Goal: Navigation & Orientation: Find specific page/section

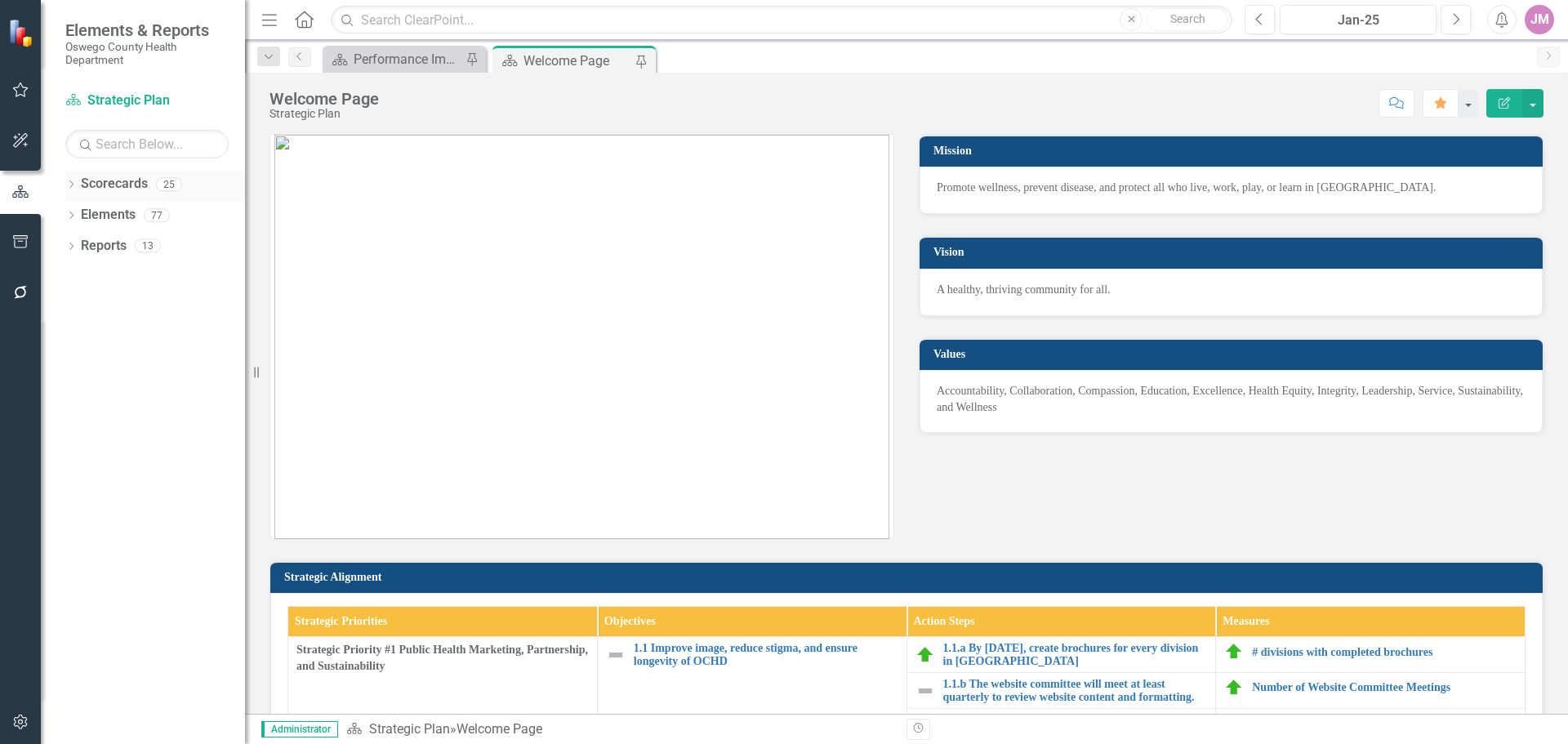
click at [74, 186] on icon "Dropdown" at bounding box center [71, 186] width 12 height 9
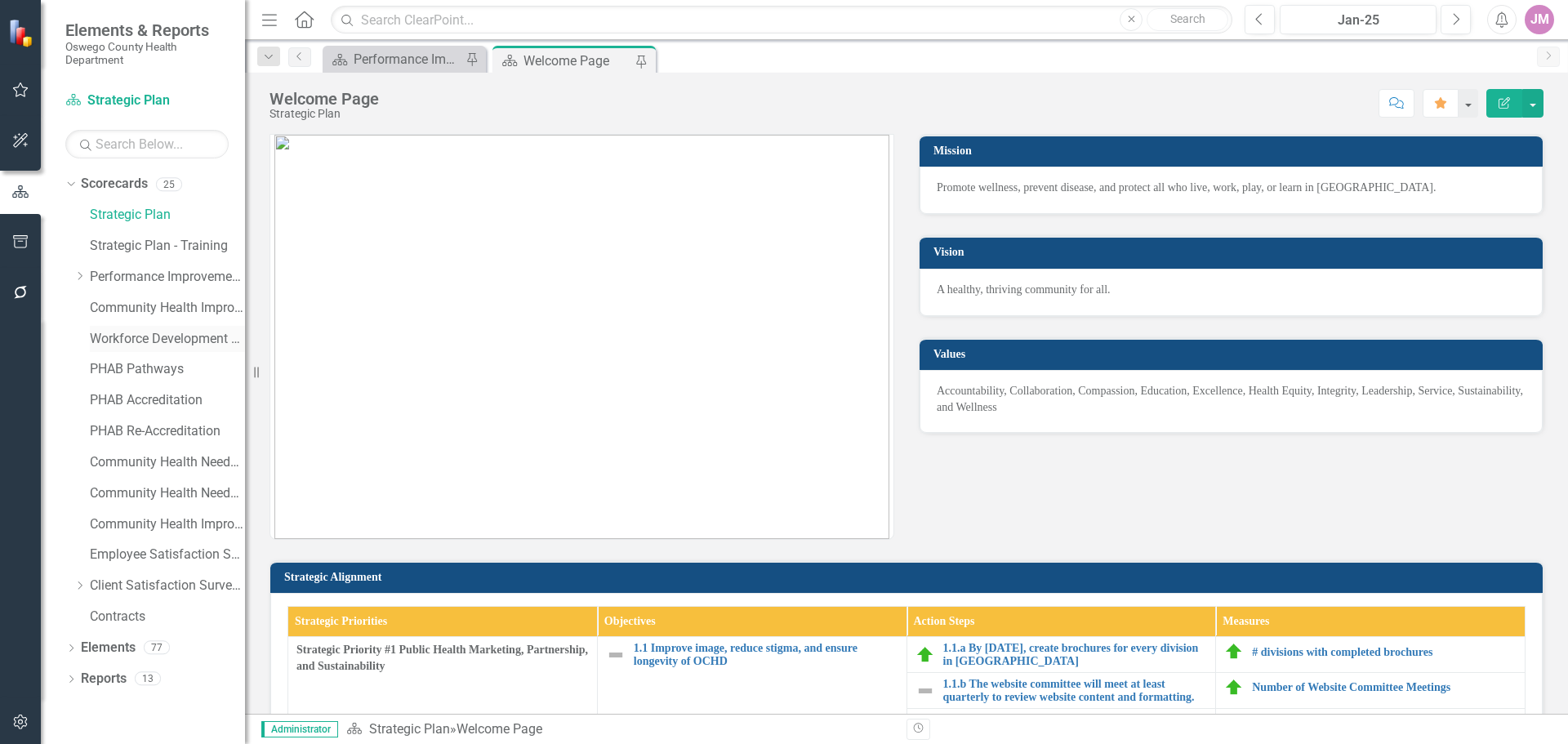
click at [199, 342] on link "Workforce Development Plan" at bounding box center [167, 339] width 155 height 19
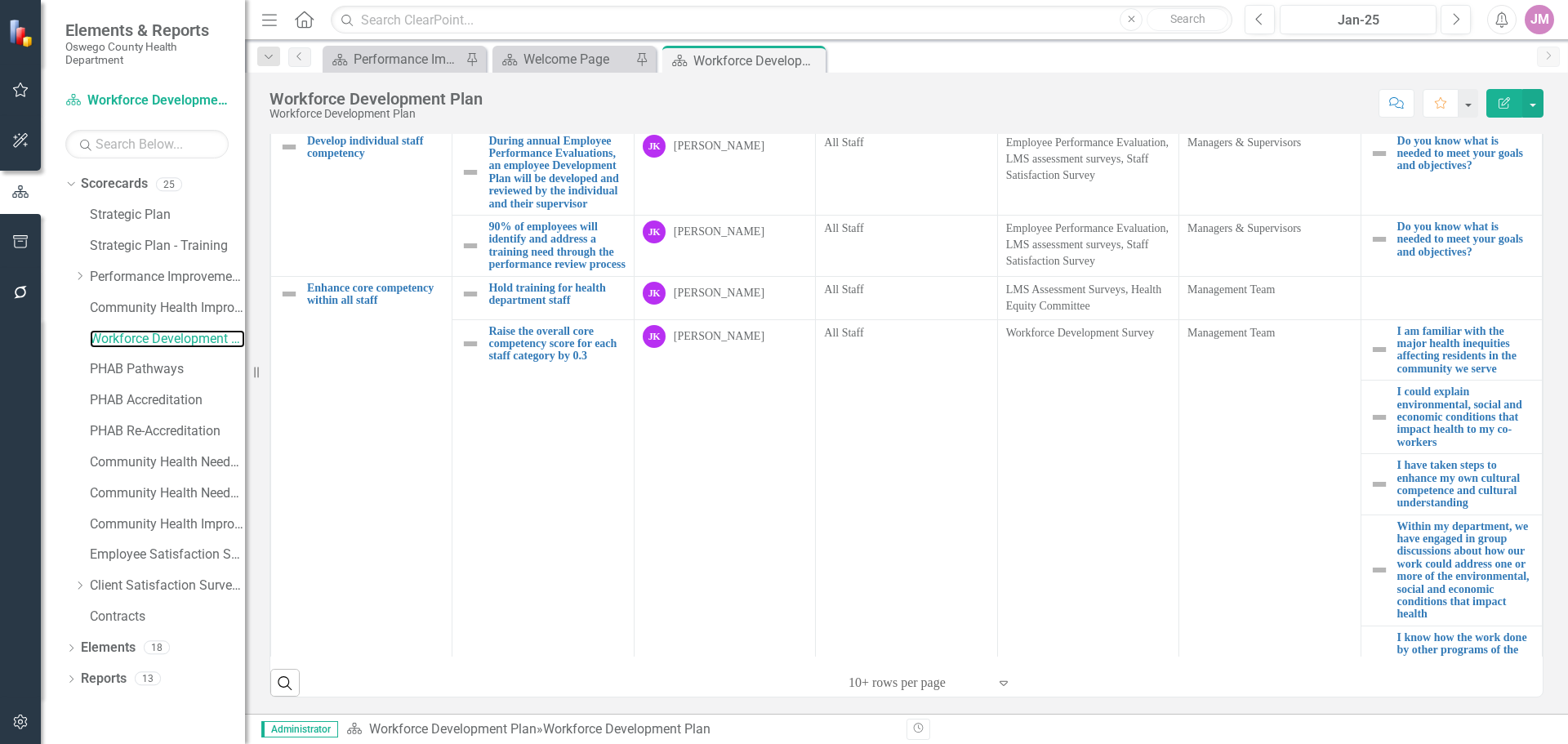
scroll to position [409, 0]
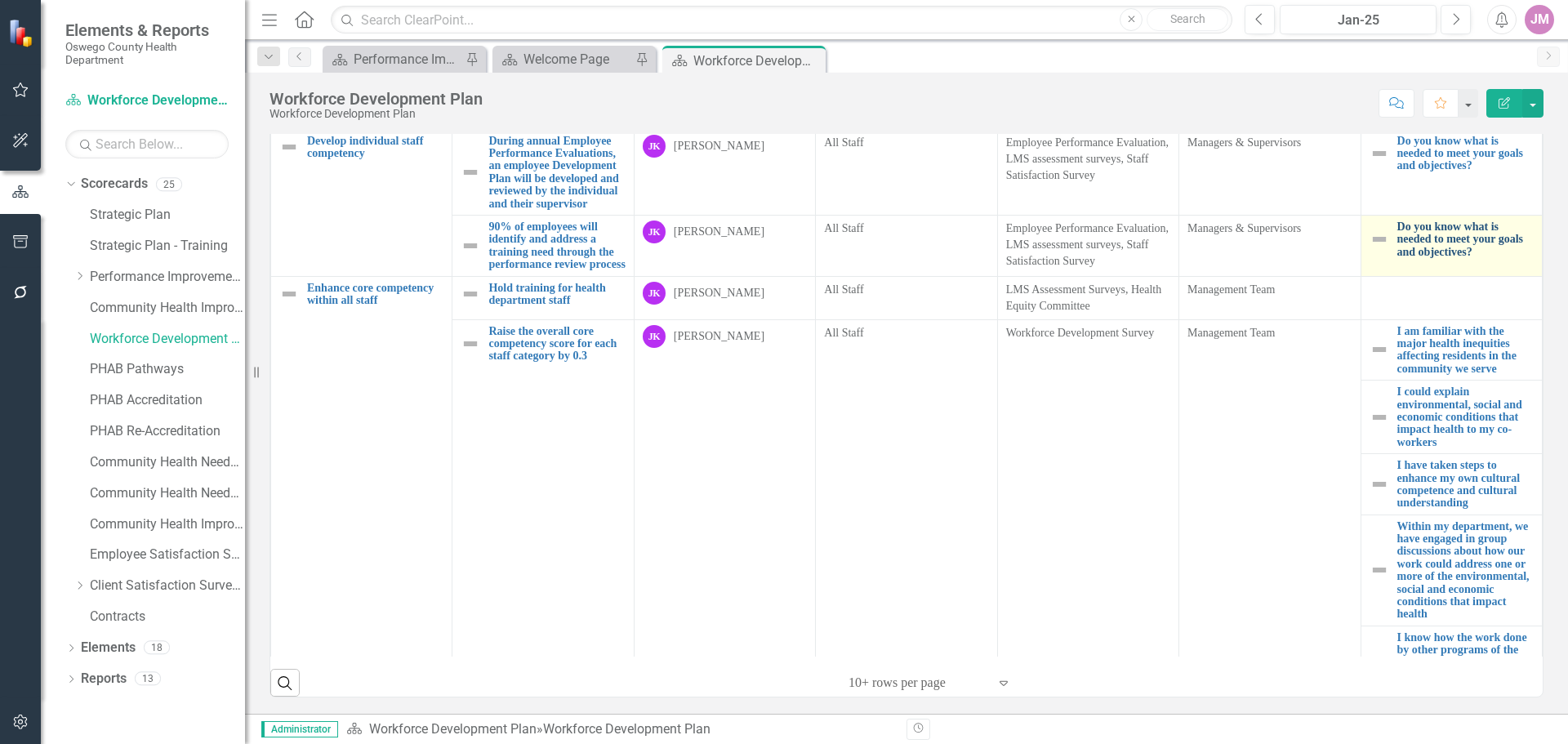
click at [1444, 258] on link "Do you know what is needed to meet your goals and objectives?" at bounding box center [1465, 239] width 136 height 37
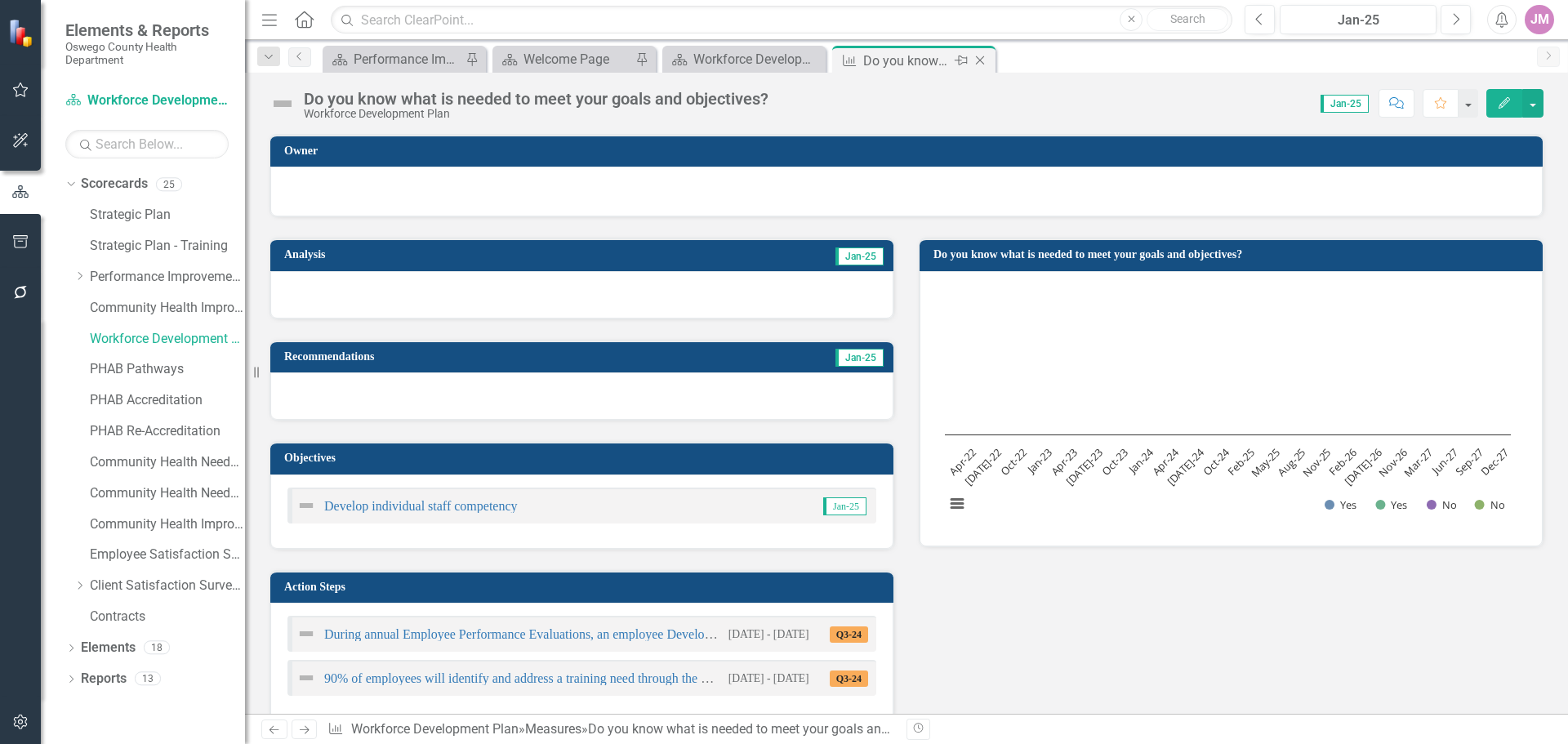
click at [982, 61] on icon "Close" at bounding box center [980, 60] width 16 height 13
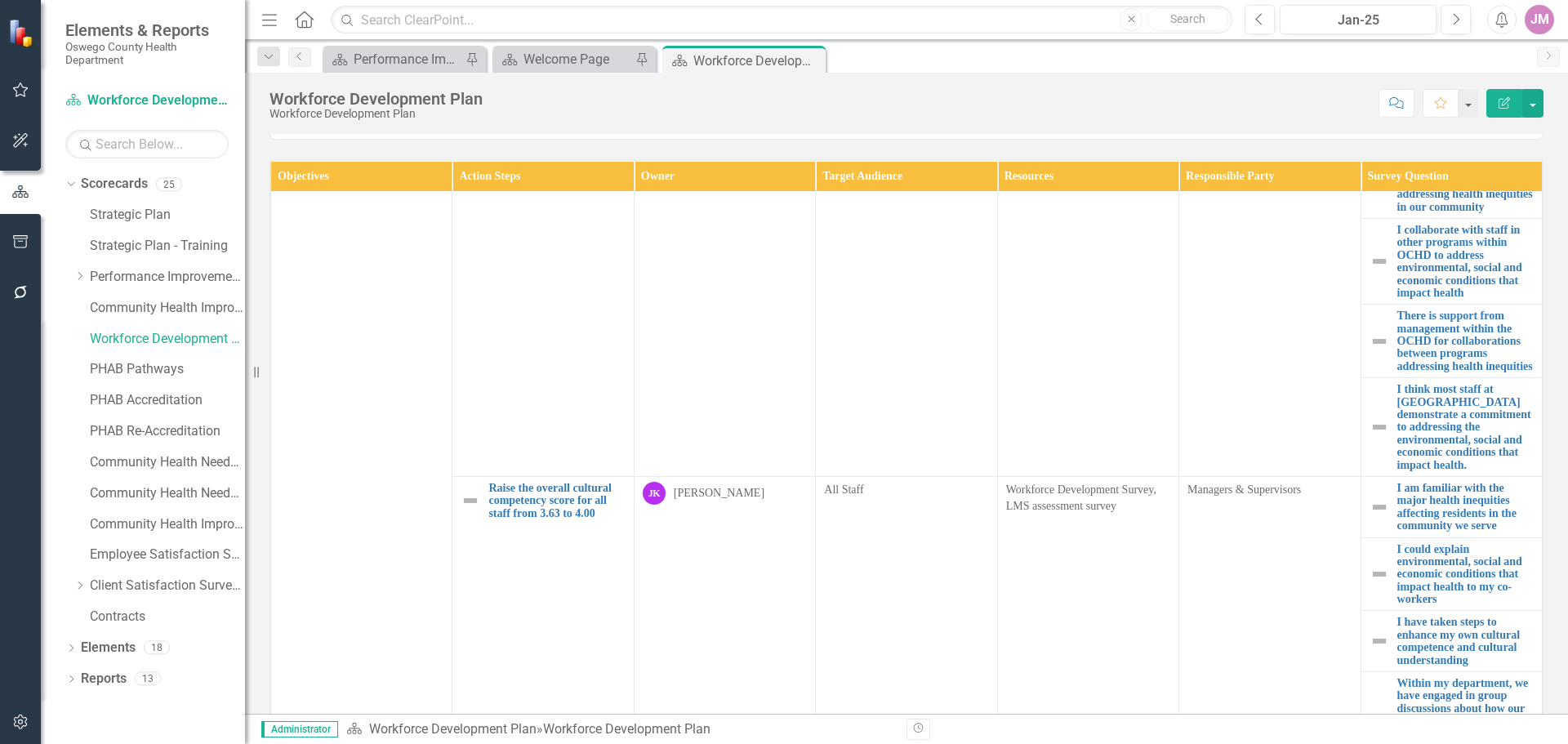
scroll to position [1389, 0]
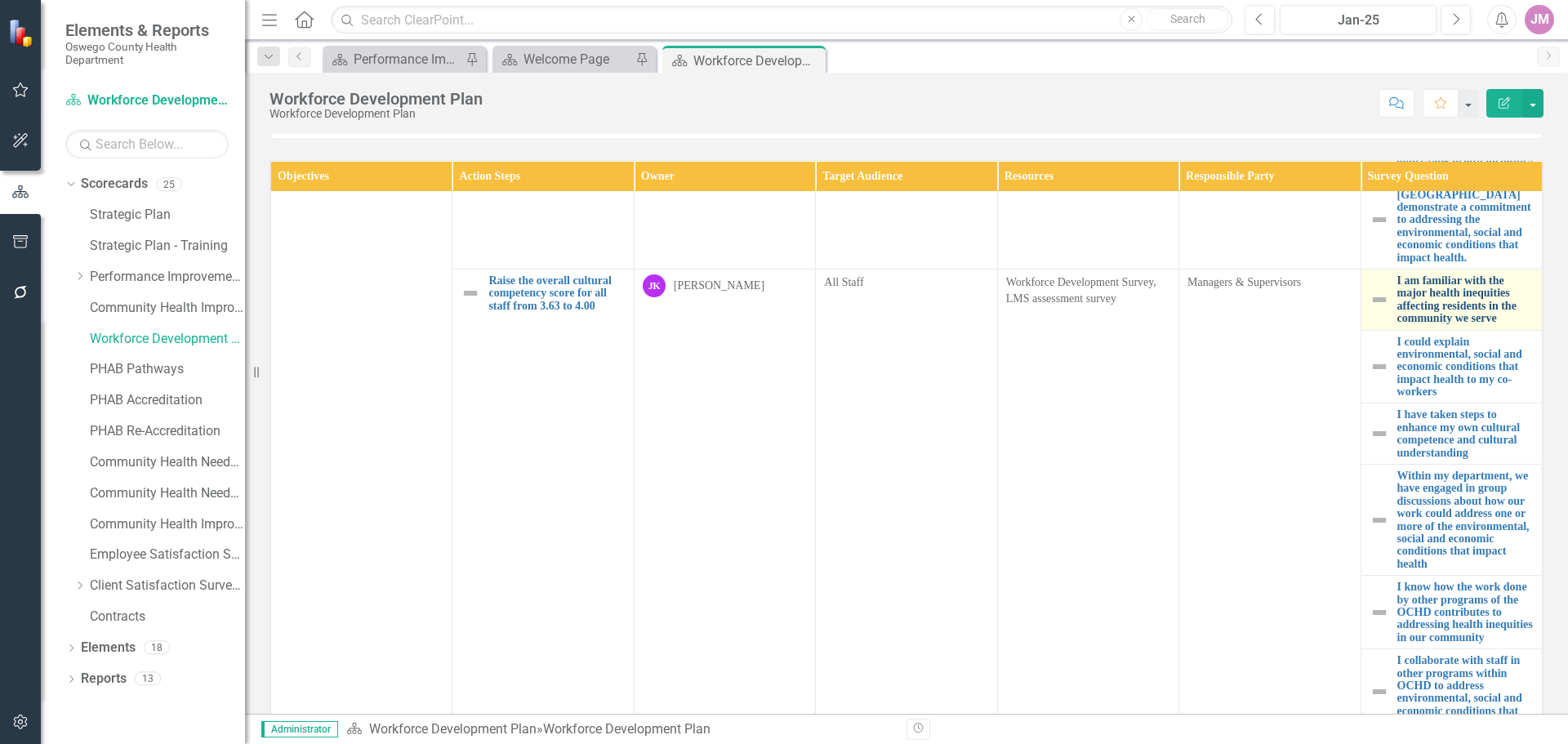
click at [1431, 325] on link "I am familiar with the major health inequities affecting residents in the commu…" at bounding box center [1465, 300] width 136 height 51
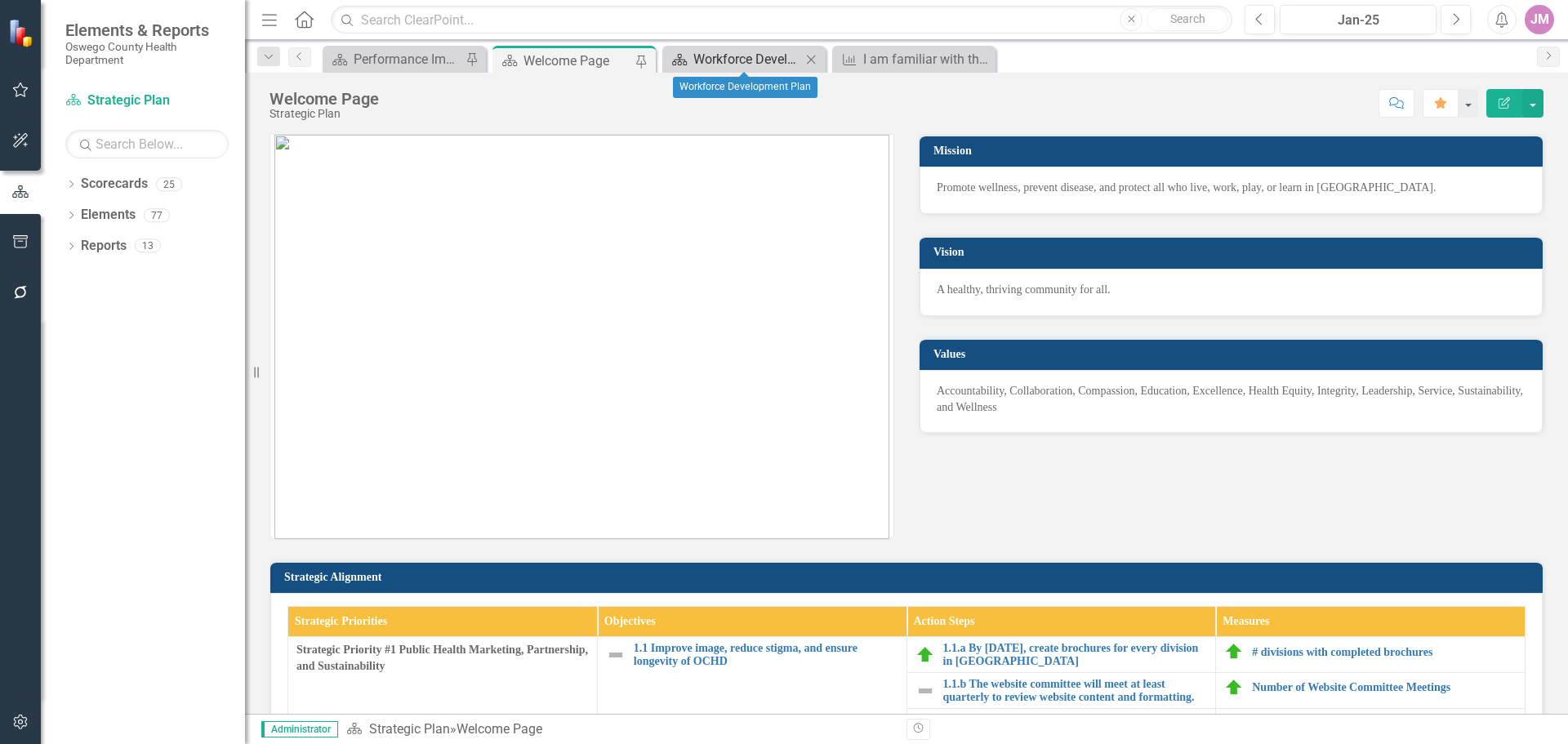
click at [774, 54] on div "Workforce Development Plan" at bounding box center [746, 59] width 108 height 20
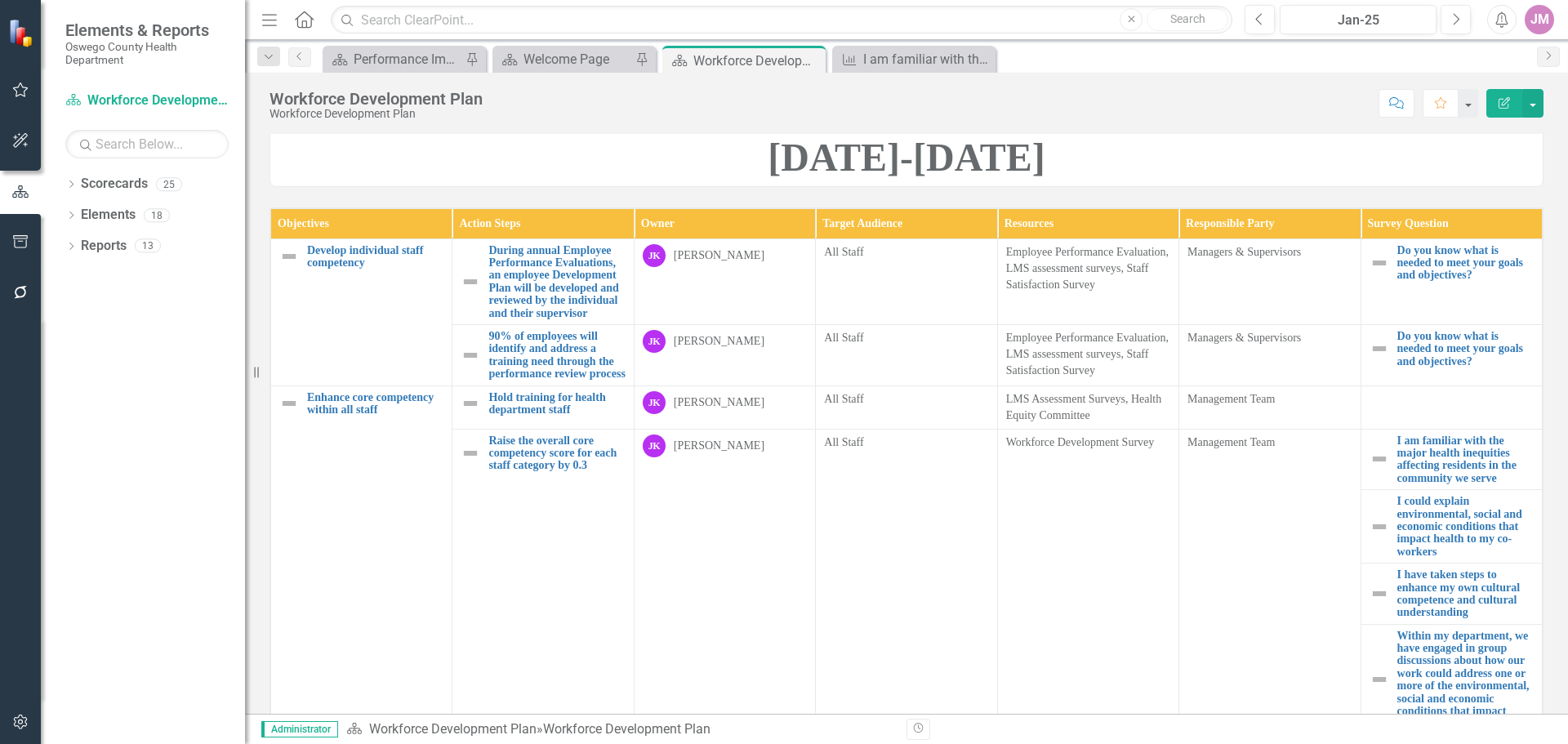
scroll to position [409, 0]
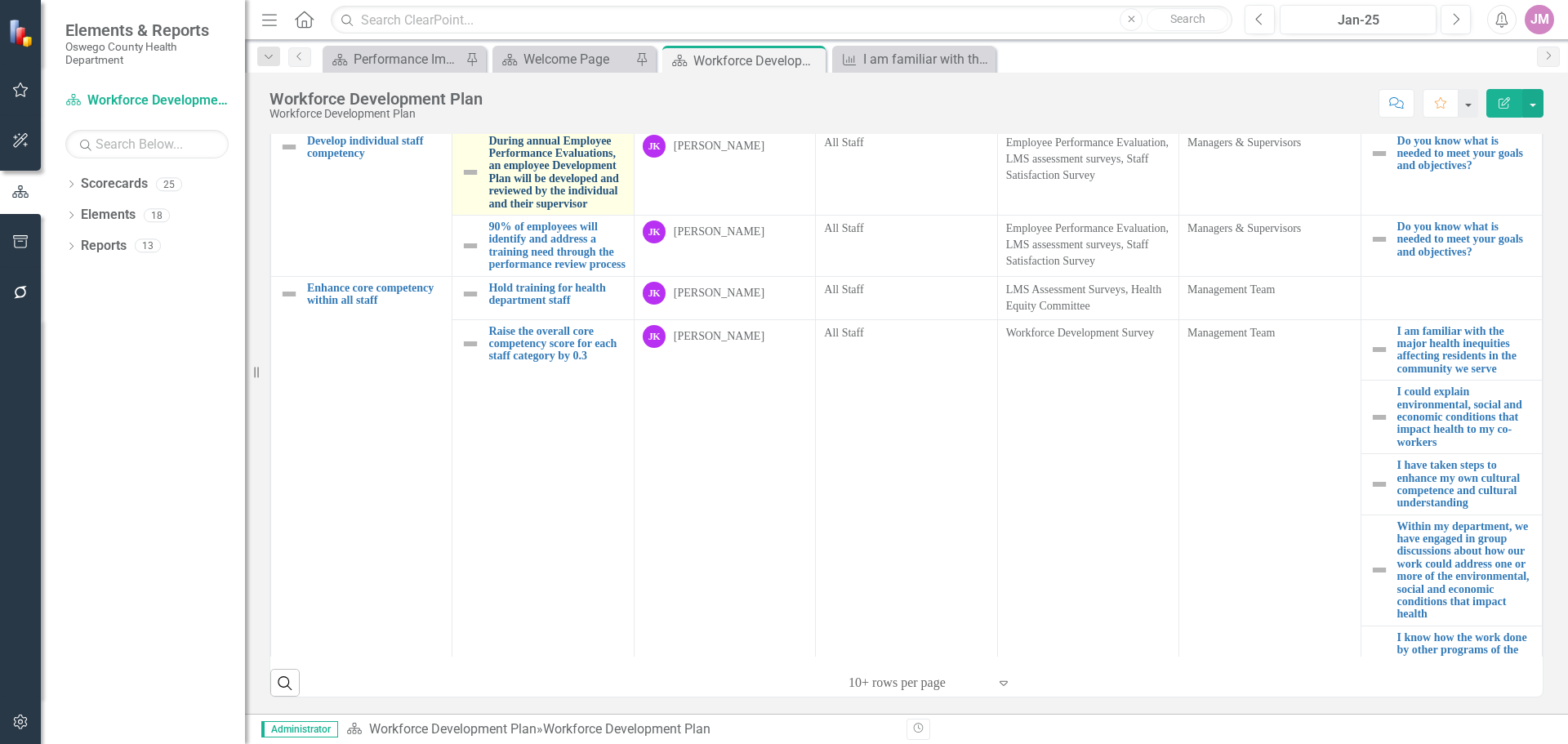
click at [523, 210] on link "During annual Employee Performance Evaluations, an employee Development Plan wi…" at bounding box center [557, 172] width 136 height 75
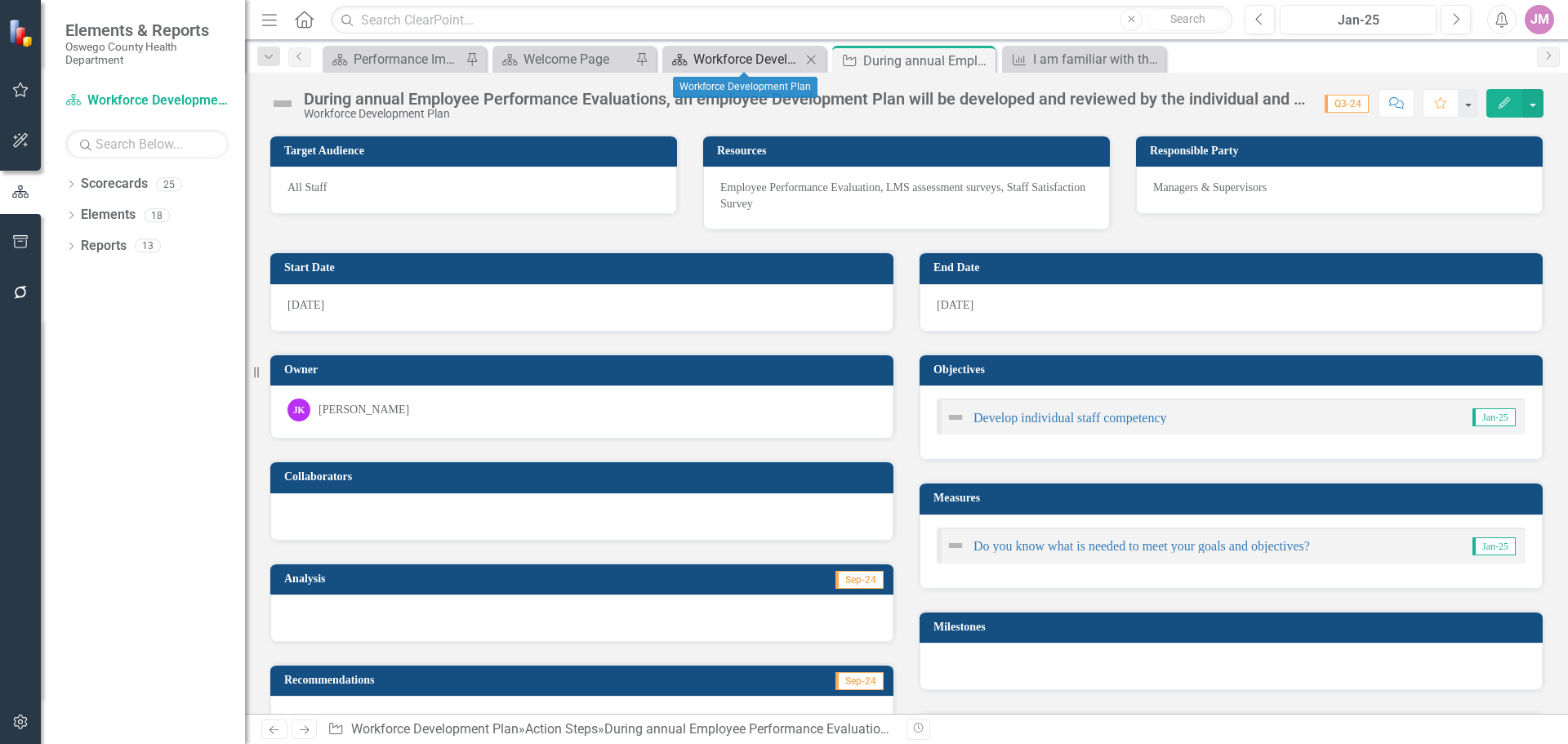
click at [741, 64] on div "Workforce Development Plan" at bounding box center [746, 59] width 108 height 20
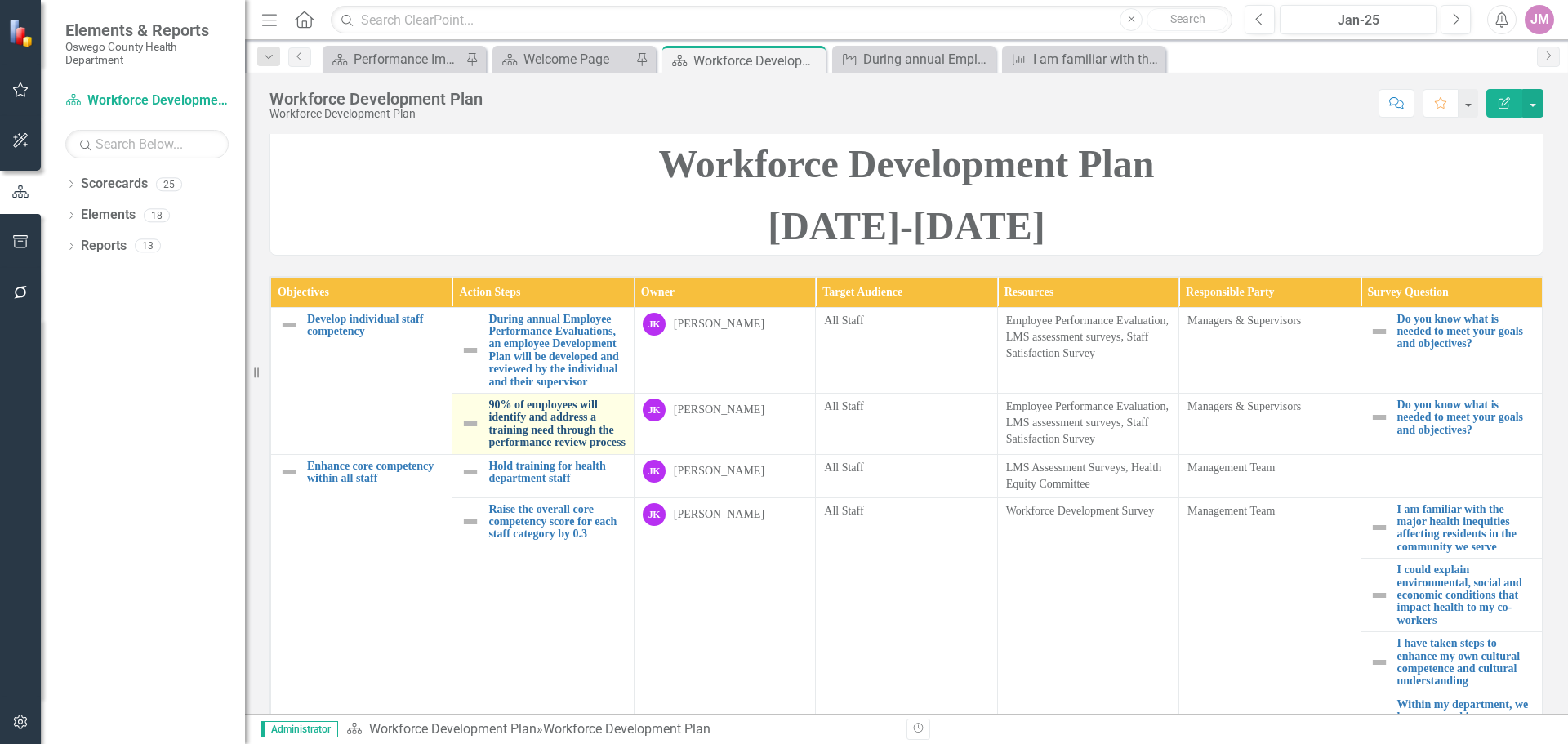
scroll to position [327, 0]
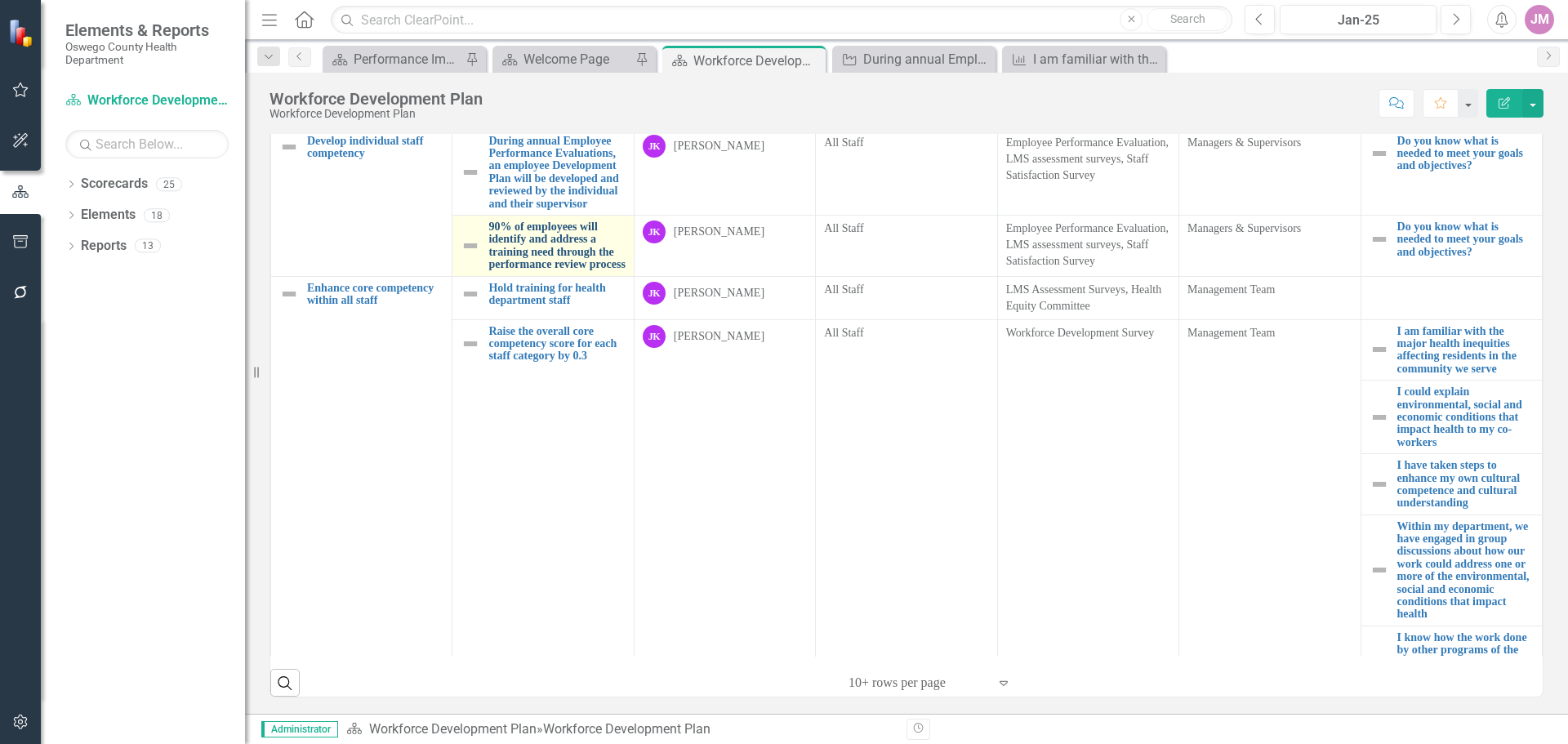
click at [564, 272] on link "90% of employees will identify and address a training need through the performa…" at bounding box center [557, 246] width 136 height 51
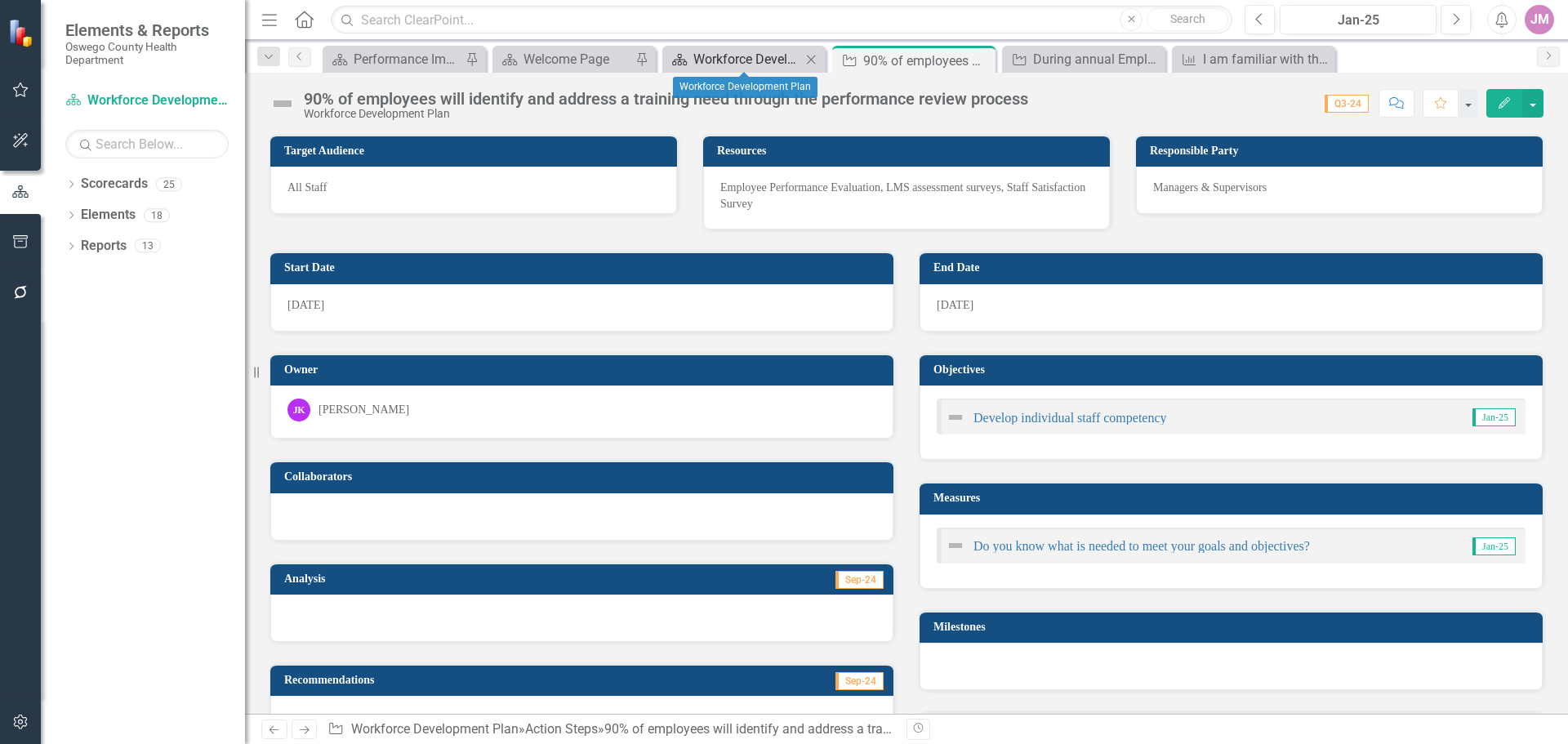
click at [711, 56] on div "Workforce Development Plan" at bounding box center [746, 59] width 108 height 20
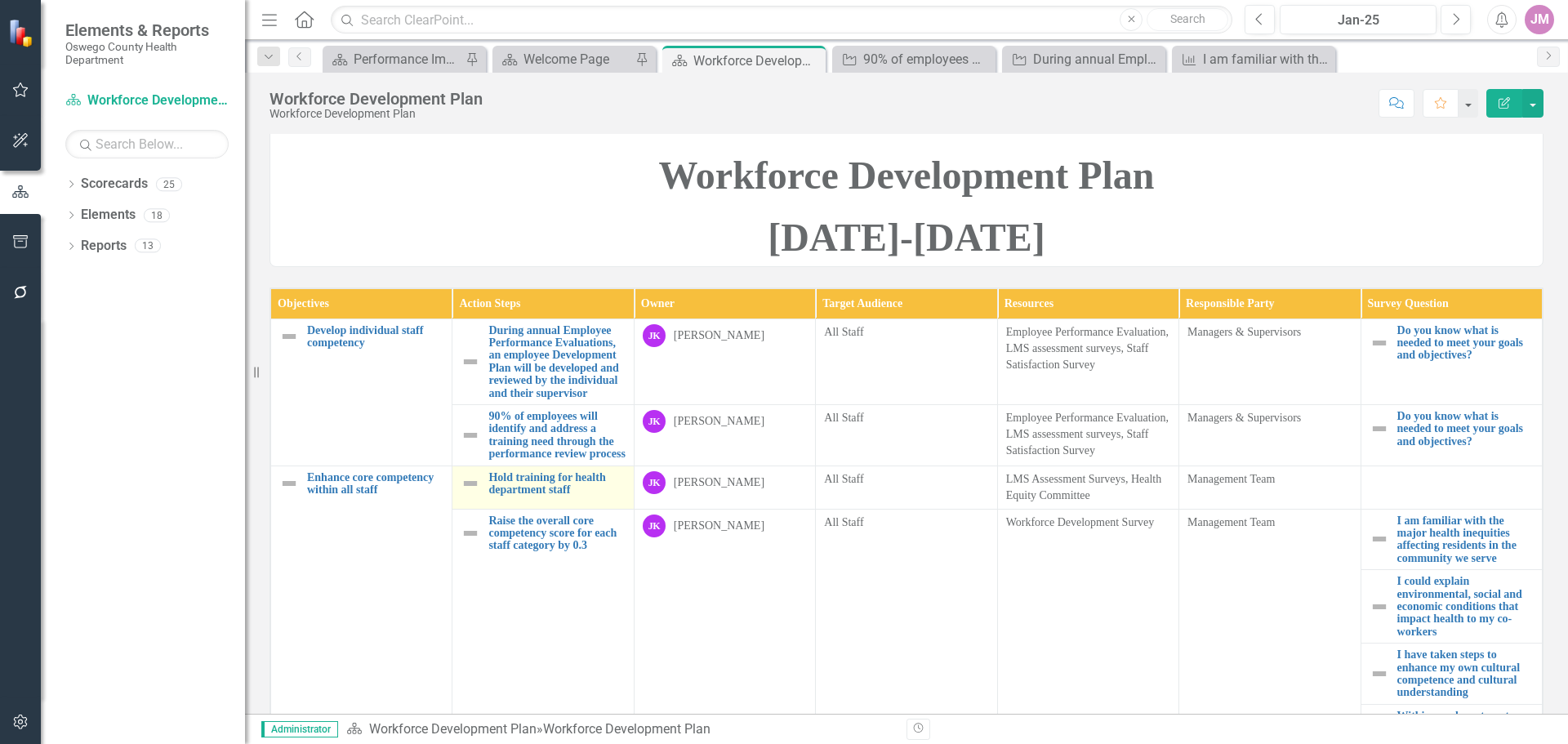
scroll to position [327, 0]
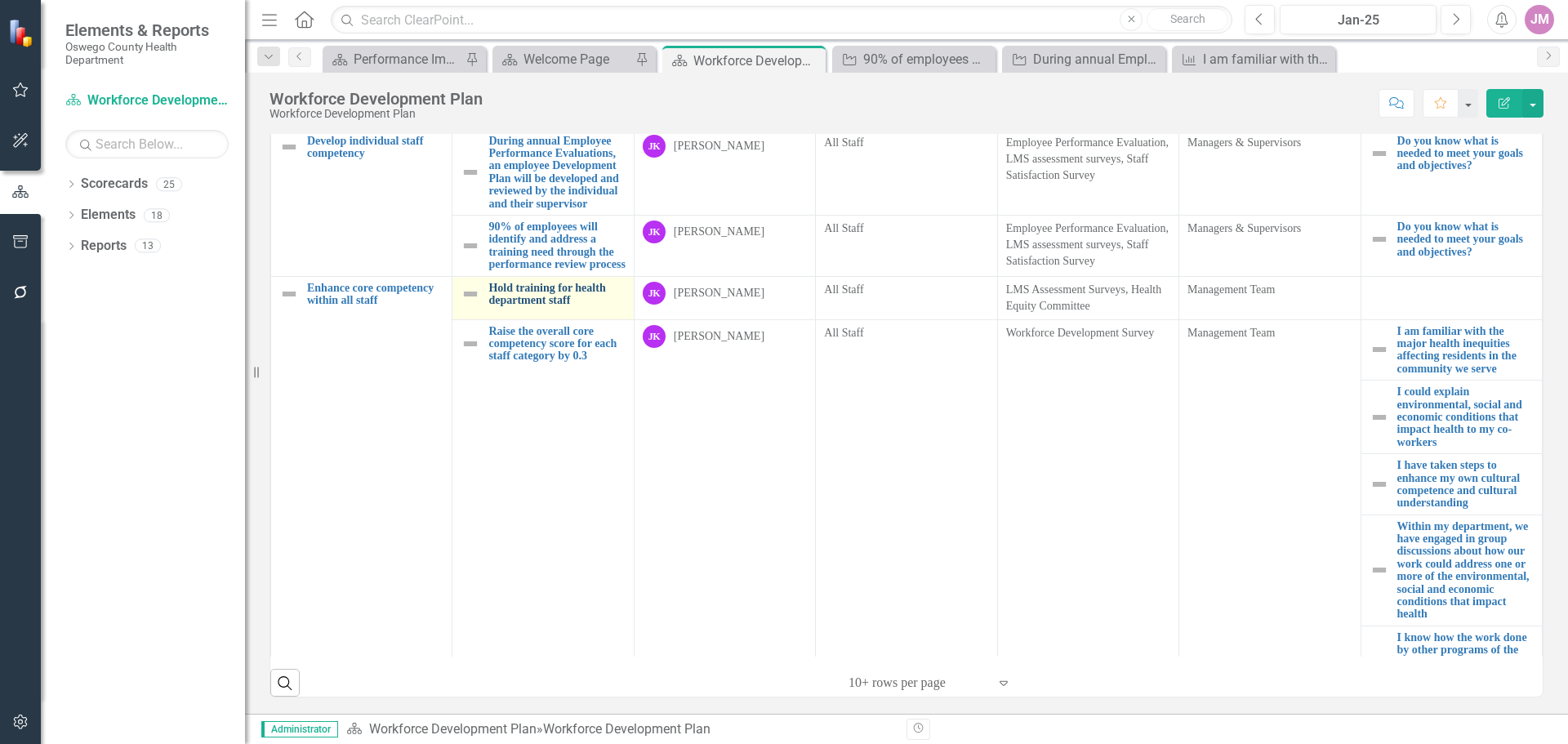
click at [554, 307] on link "Hold training for health department staff" at bounding box center [557, 294] width 136 height 25
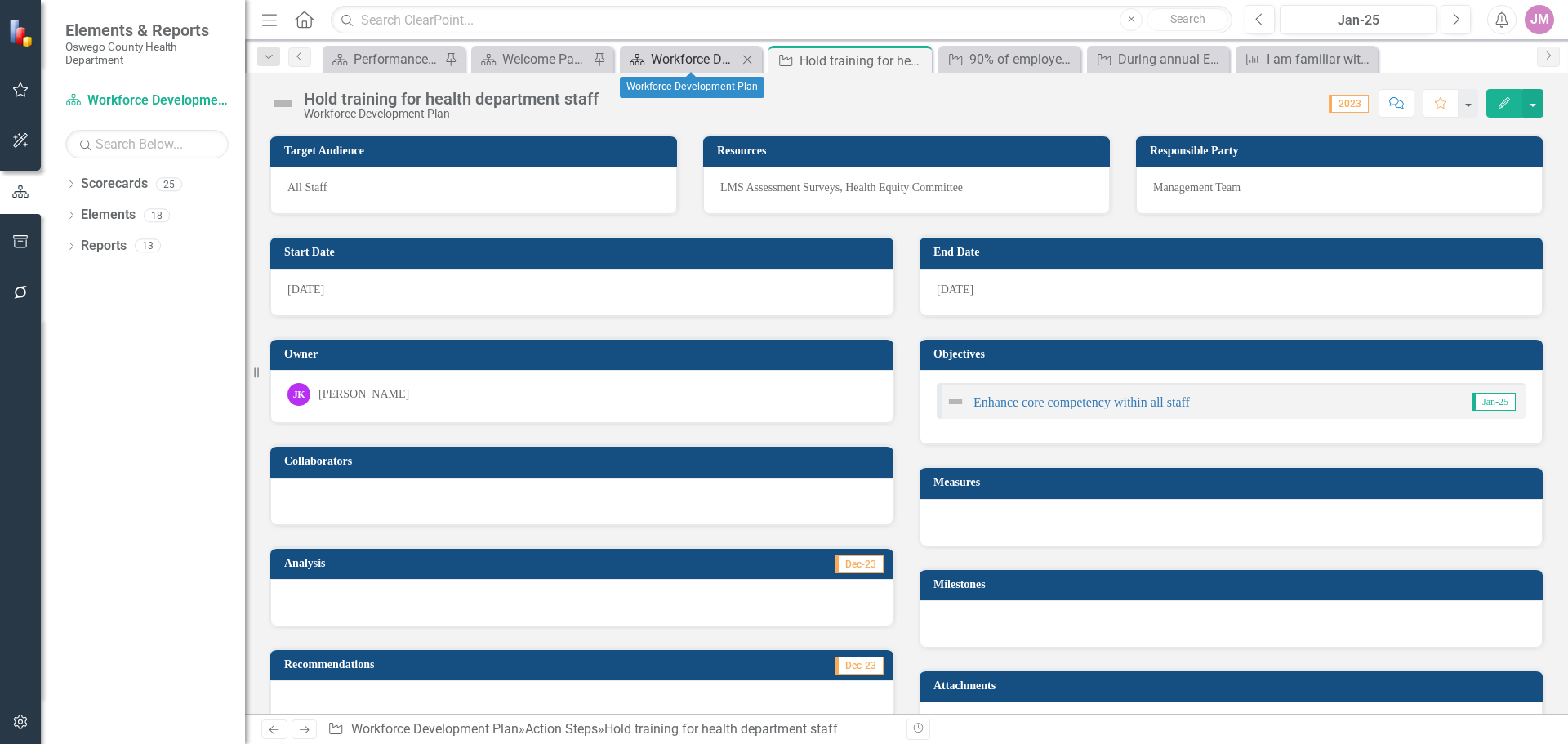
click at [684, 53] on div "Workforce Development Plan" at bounding box center [694, 59] width 86 height 20
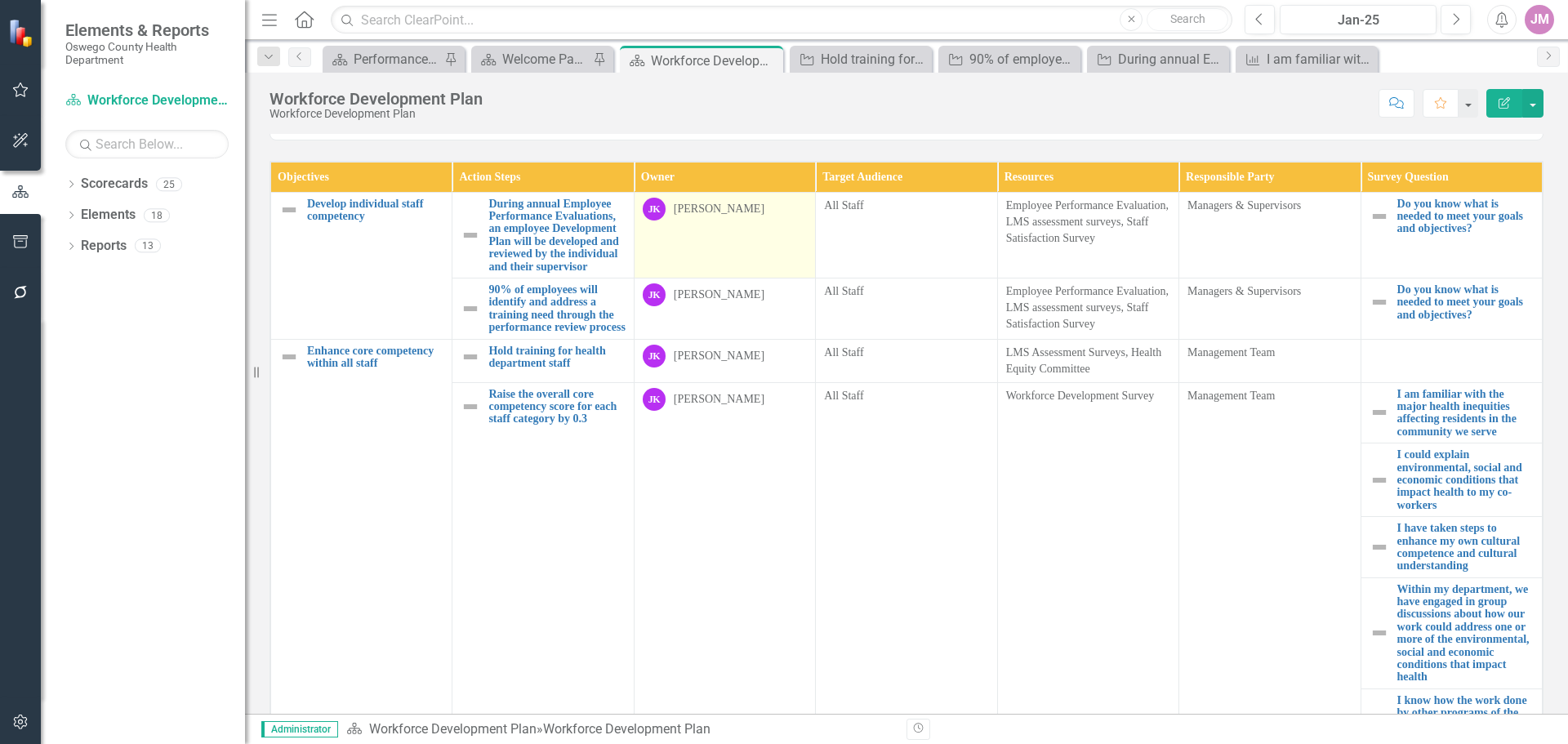
scroll to position [245, 0]
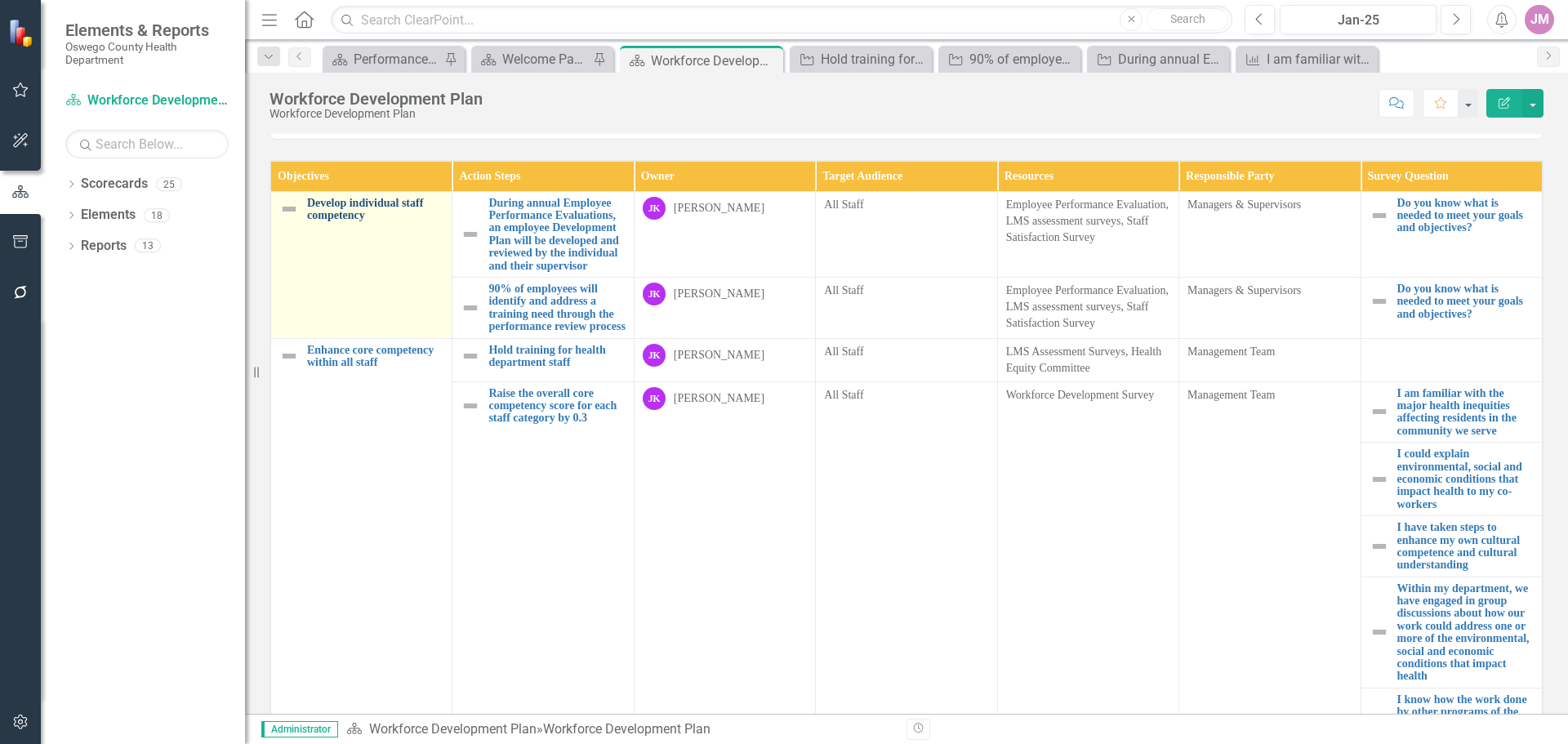
click at [352, 223] on link "Develop individual staff competency" at bounding box center [375, 210] width 136 height 25
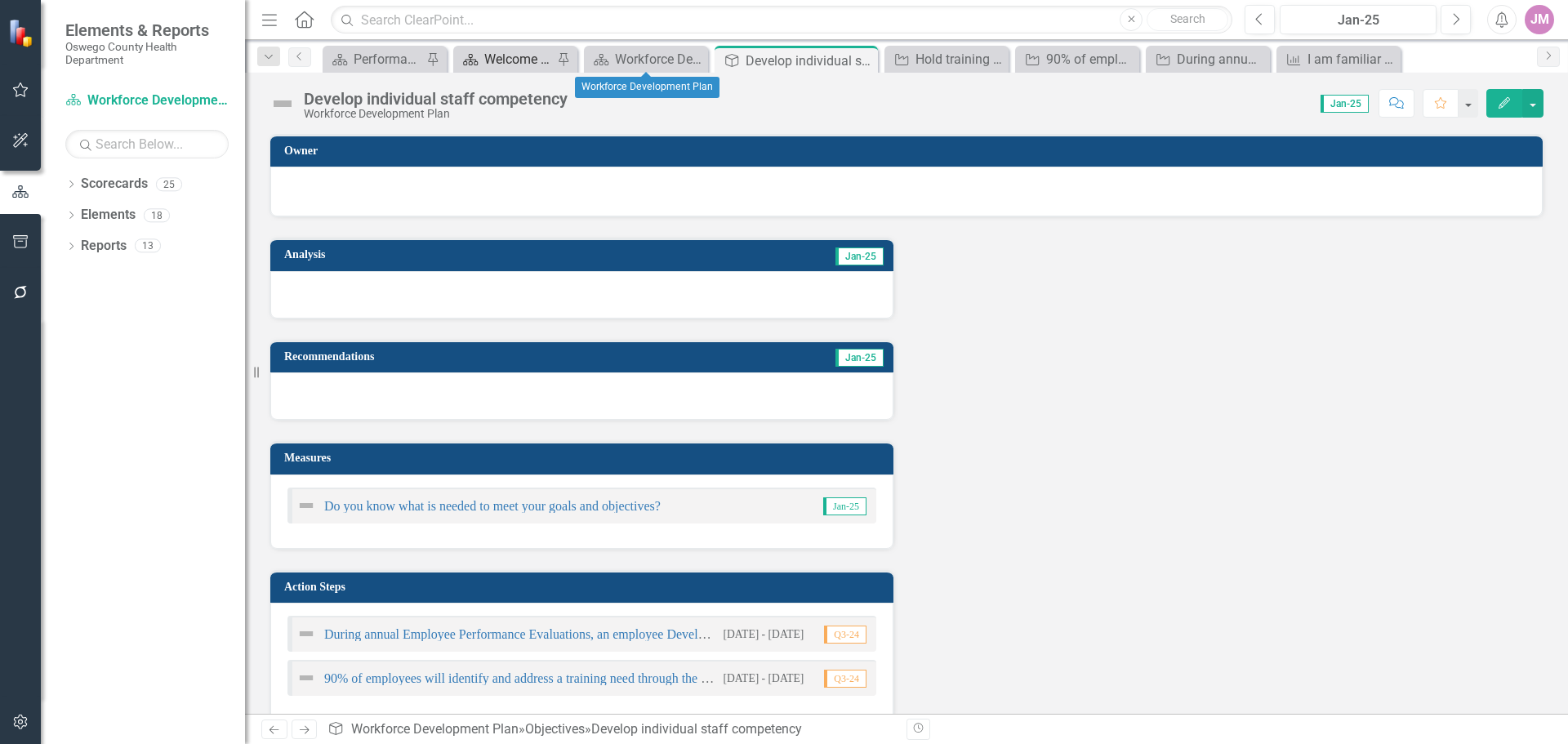
click at [536, 64] on div "Welcome Page" at bounding box center [518, 59] width 69 height 20
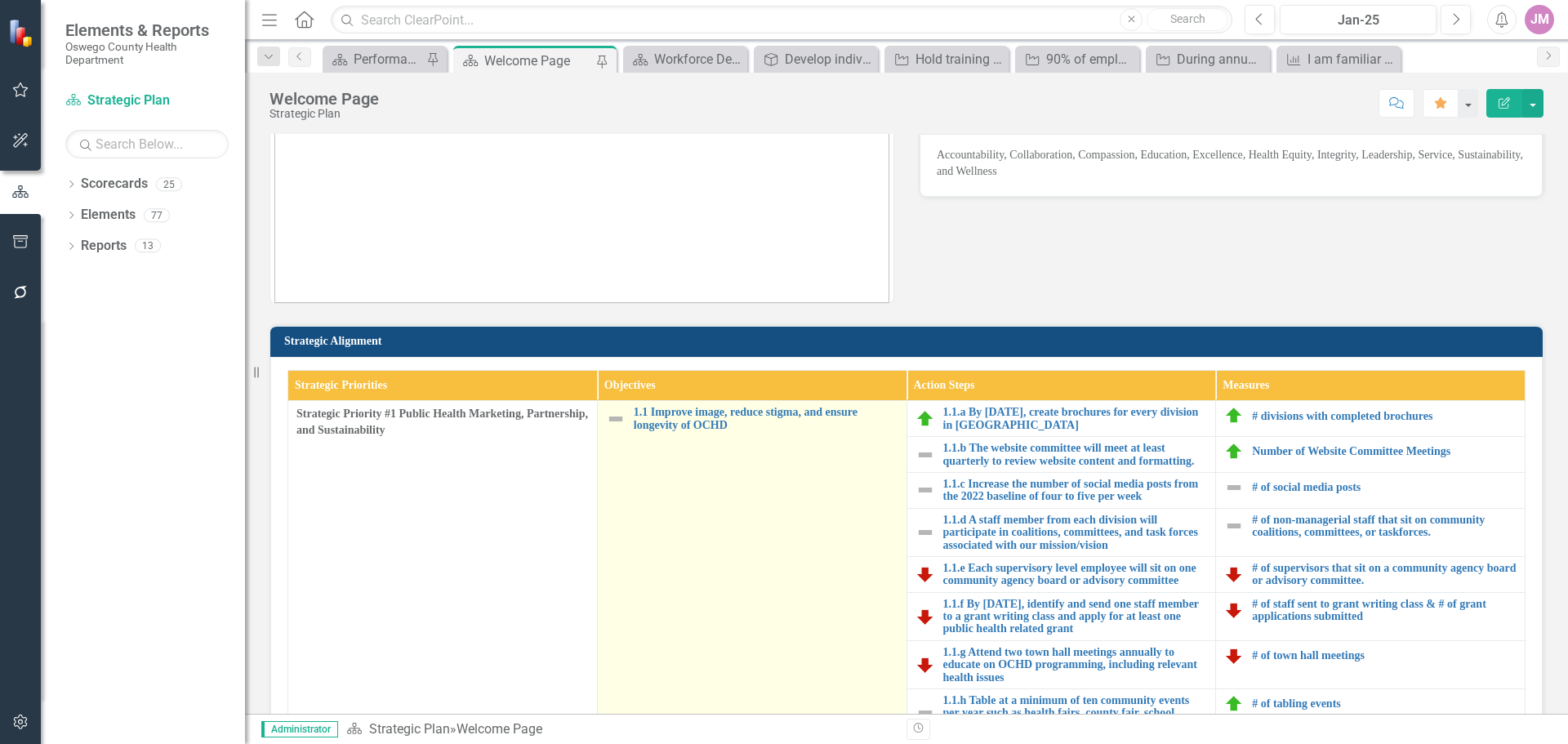
scroll to position [572, 0]
